Goal: Communication & Community: Share content

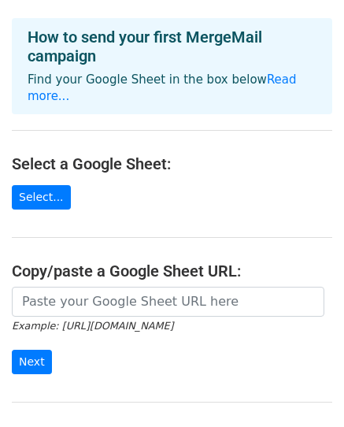
scroll to position [79, 0]
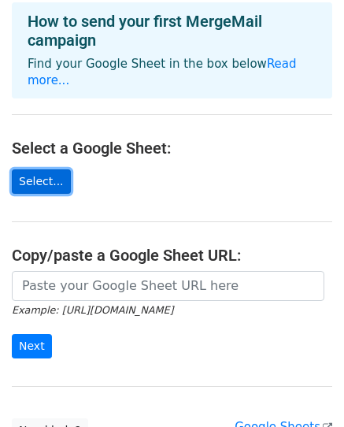
click at [22, 169] on link "Select..." at bounding box center [41, 181] width 59 height 24
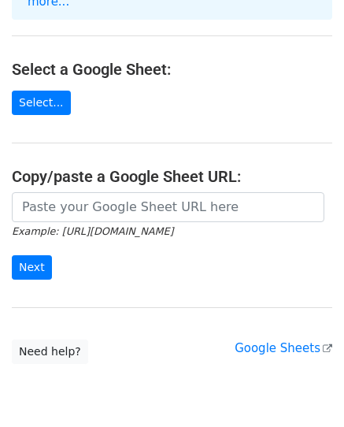
scroll to position [204, 0]
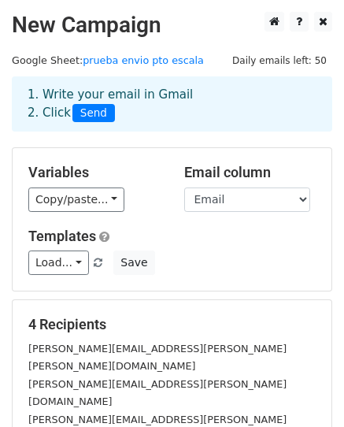
scroll to position [79, 0]
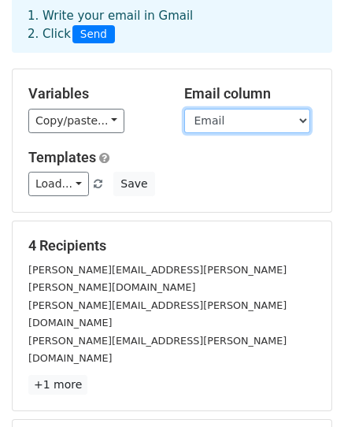
click at [261, 129] on select "Nombre Email Antiguedad PuntoDeEscala" at bounding box center [247, 121] width 126 height 24
click at [184, 109] on select "Nombre Email Antiguedad PuntoDeEscala" at bounding box center [247, 121] width 126 height 24
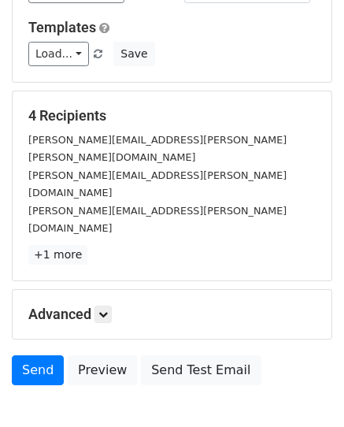
scroll to position [236, 0]
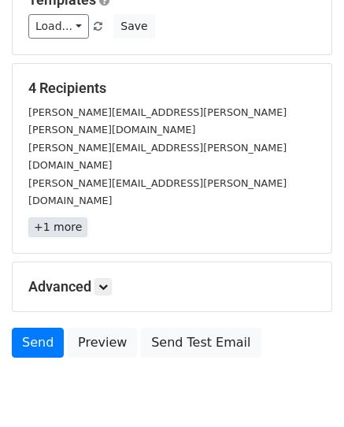
click at [54, 217] on link "+1 more" at bounding box center [57, 227] width 59 height 20
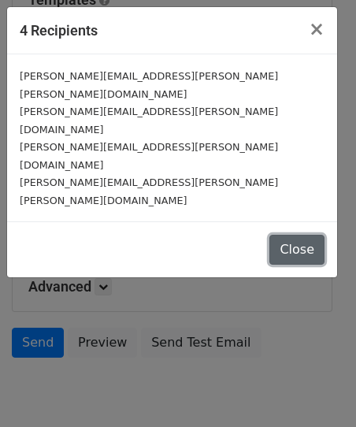
click at [291, 235] on button "Close" at bounding box center [296, 250] width 55 height 30
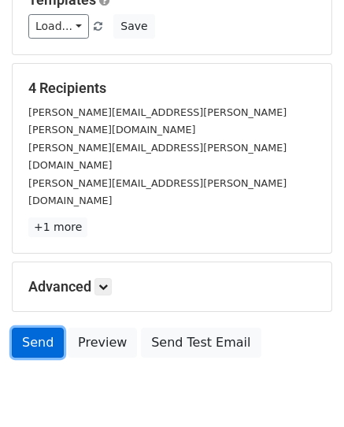
click at [26, 327] on link "Send" at bounding box center [38, 342] width 52 height 30
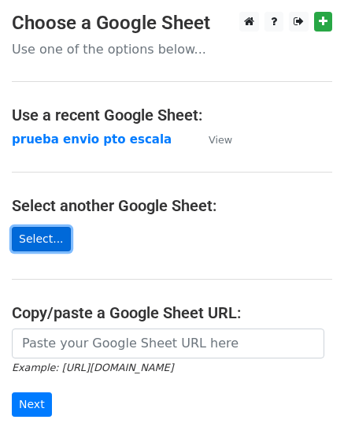
click at [33, 236] on link "Select..." at bounding box center [41, 239] width 59 height 24
